Goal: Navigation & Orientation: Find specific page/section

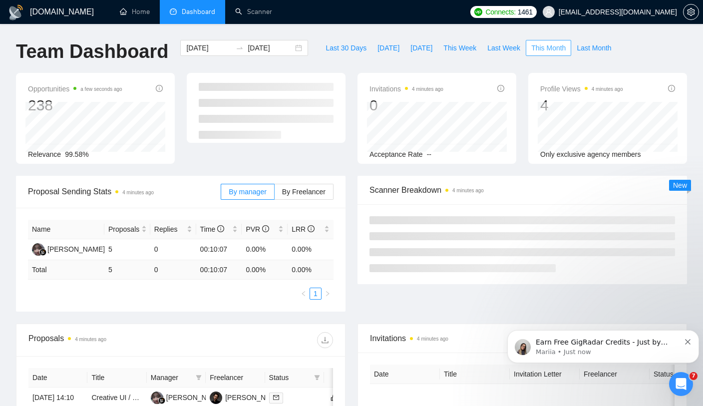
click at [558, 50] on span "This Month" at bounding box center [549, 47] width 34 height 11
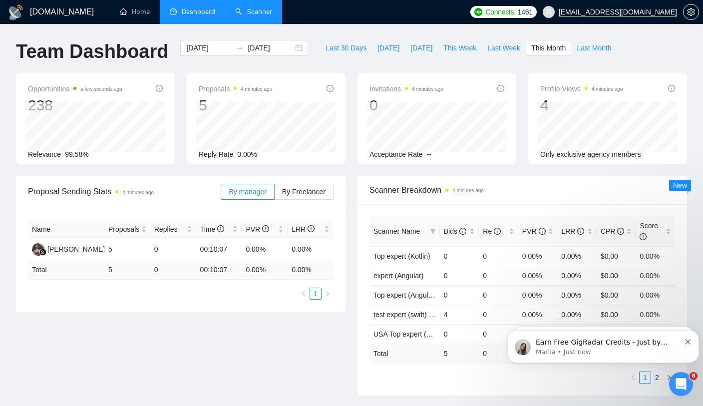
click at [235, 10] on link "Scanner" at bounding box center [253, 11] width 37 height 8
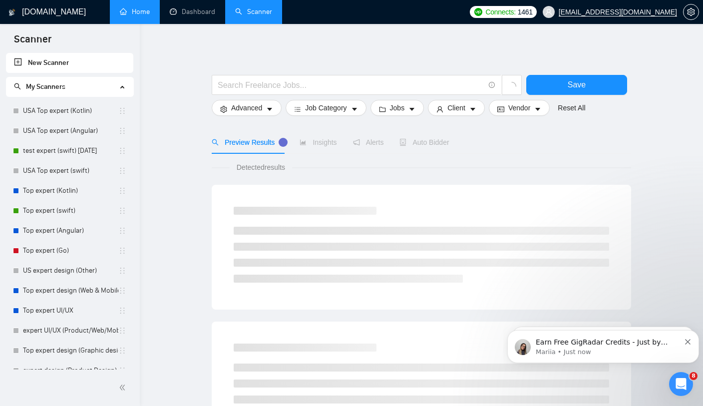
click at [136, 15] on link "Home" at bounding box center [135, 11] width 30 height 8
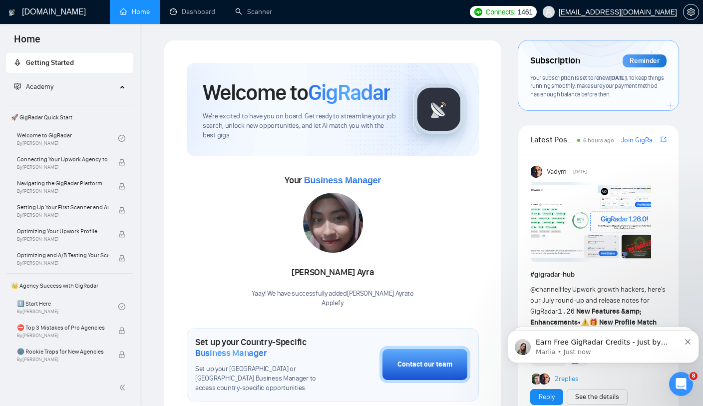
click at [687, 344] on icon "Dismiss notification" at bounding box center [687, 341] width 5 height 5
click at [686, 345] on icon "Dismiss notification" at bounding box center [687, 341] width 5 height 5
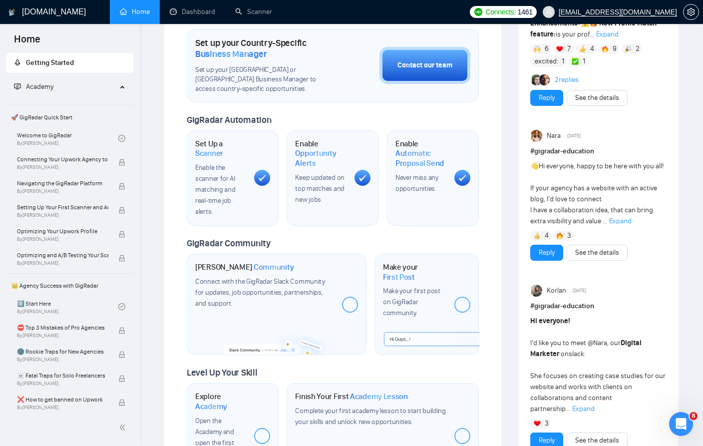
scroll to position [301, 0]
